Goal: Contribute content: Add original content to the website for others to see

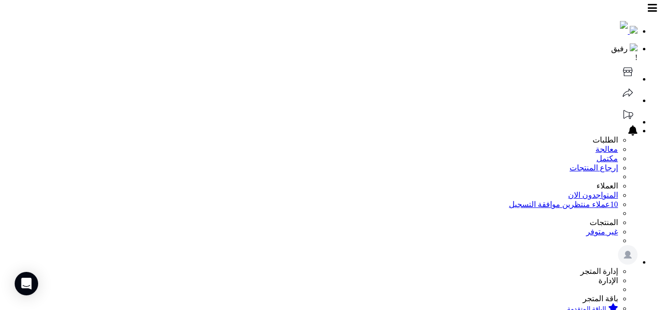
scroll to position [137, 0]
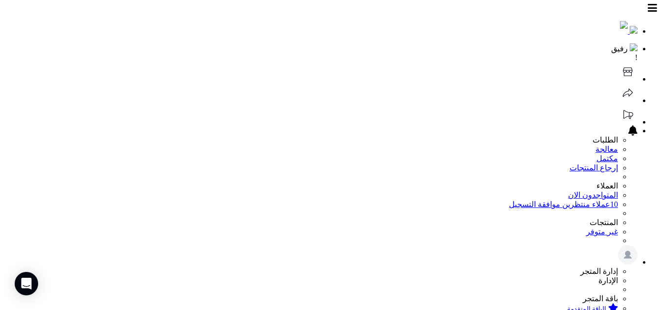
scroll to position [78, 0]
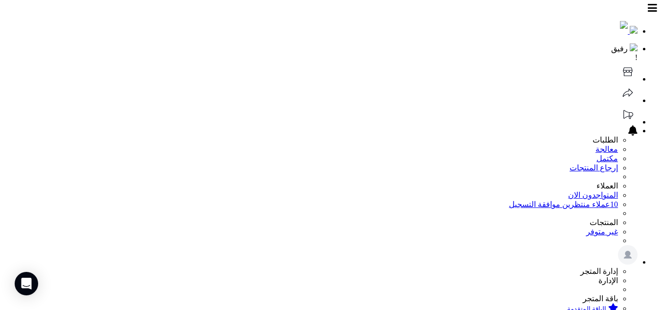
scroll to position [76, 0]
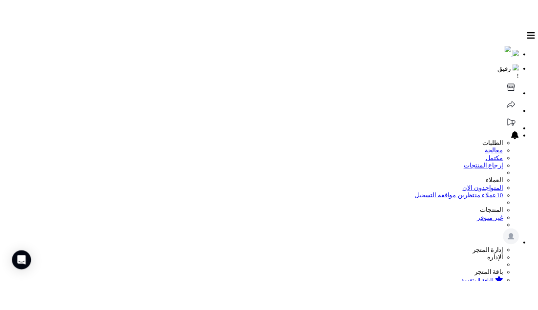
scroll to position [73, 0]
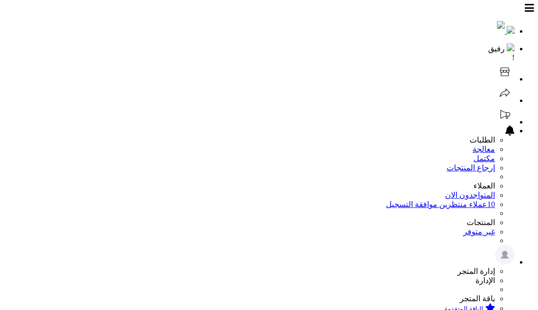
scroll to position [70, 0]
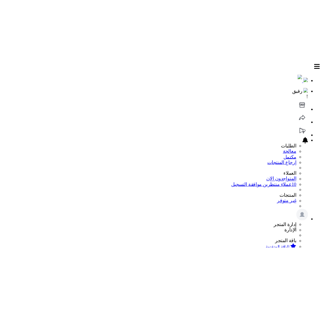
scroll to position [71, 0]
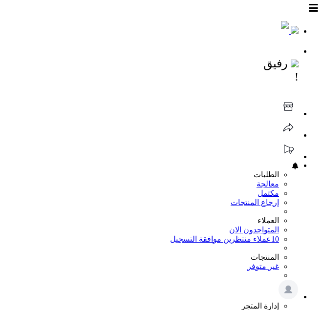
scroll to position [71, 0]
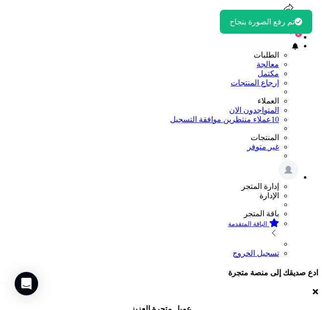
scroll to position [123, 0]
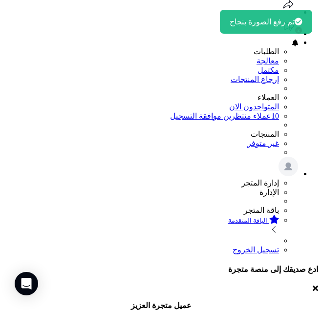
type textarea "**********"
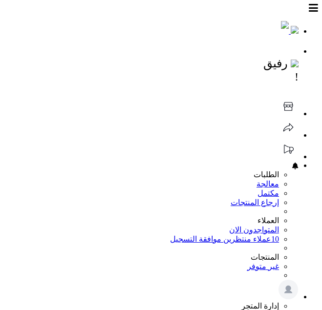
scroll to position [121, 0]
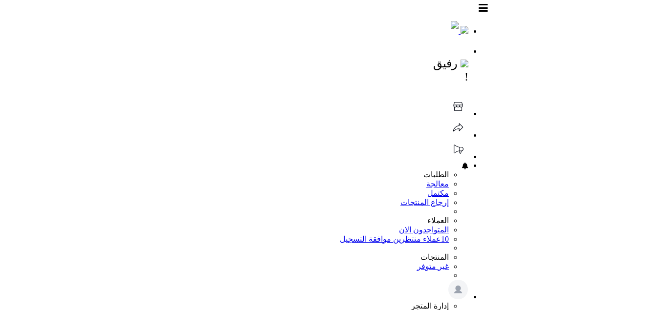
scroll to position [121, 0]
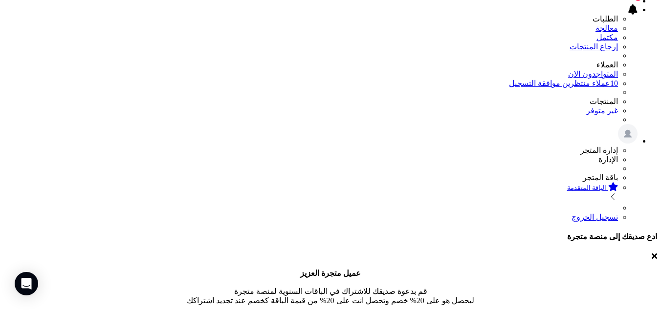
type textarea "**********"
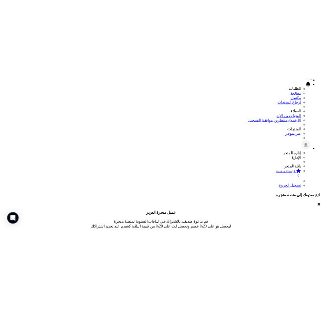
scroll to position [119, 0]
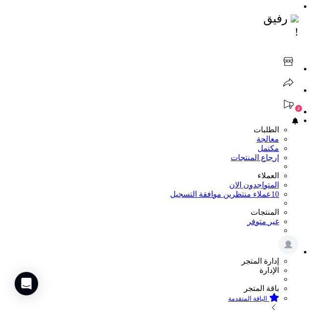
scroll to position [0, 0]
